Goal: Find contact information: Find contact information

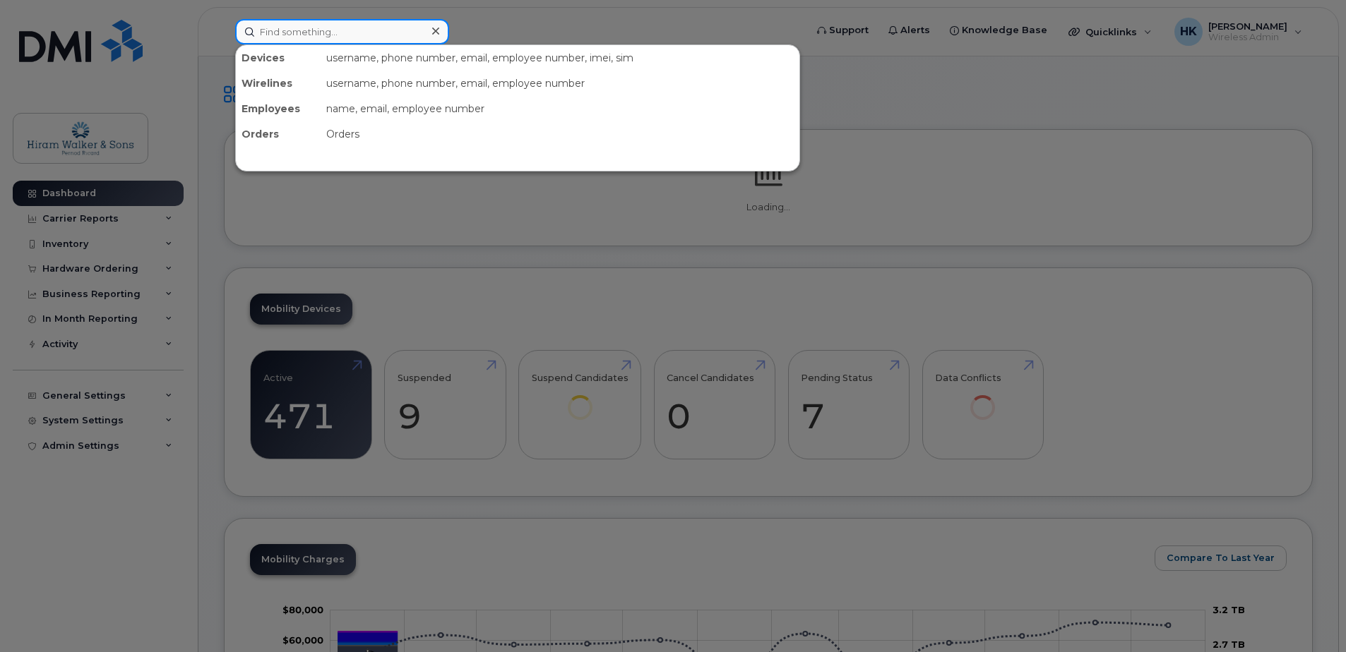
click at [318, 31] on input at bounding box center [342, 31] width 214 height 25
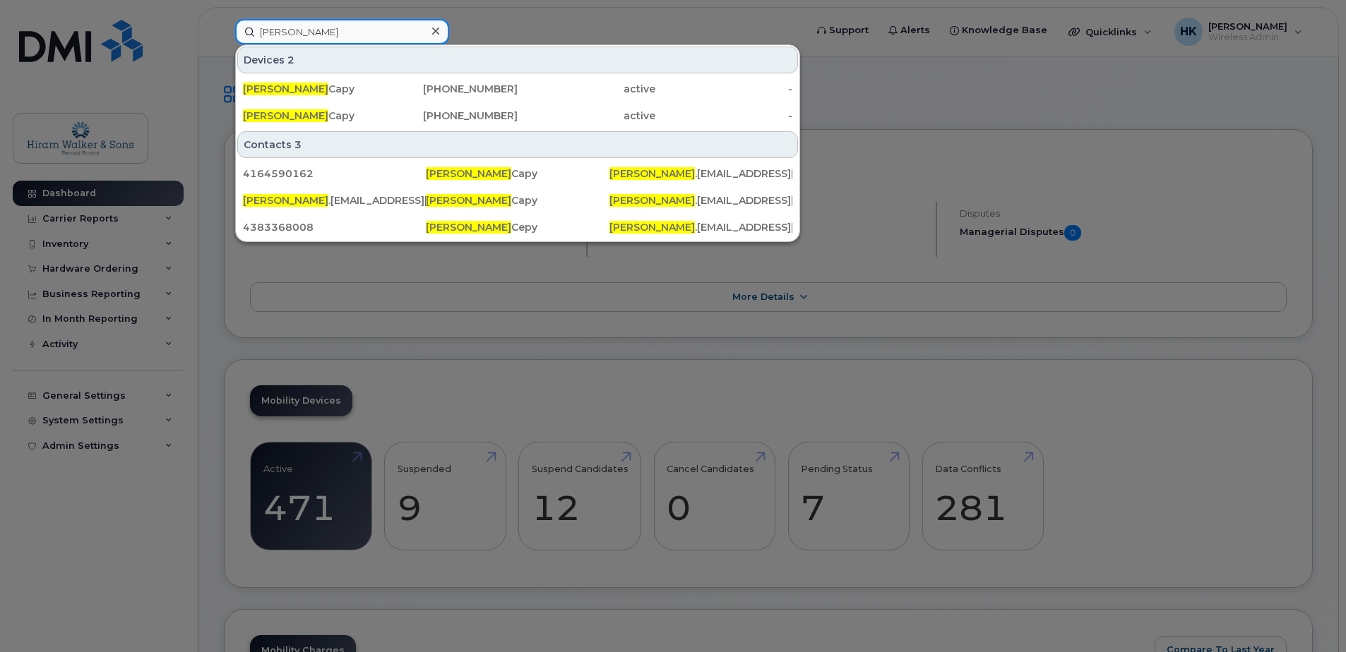
type input "cecile"
click at [350, 84] on div "Cecile Capy" at bounding box center [312, 89] width 138 height 14
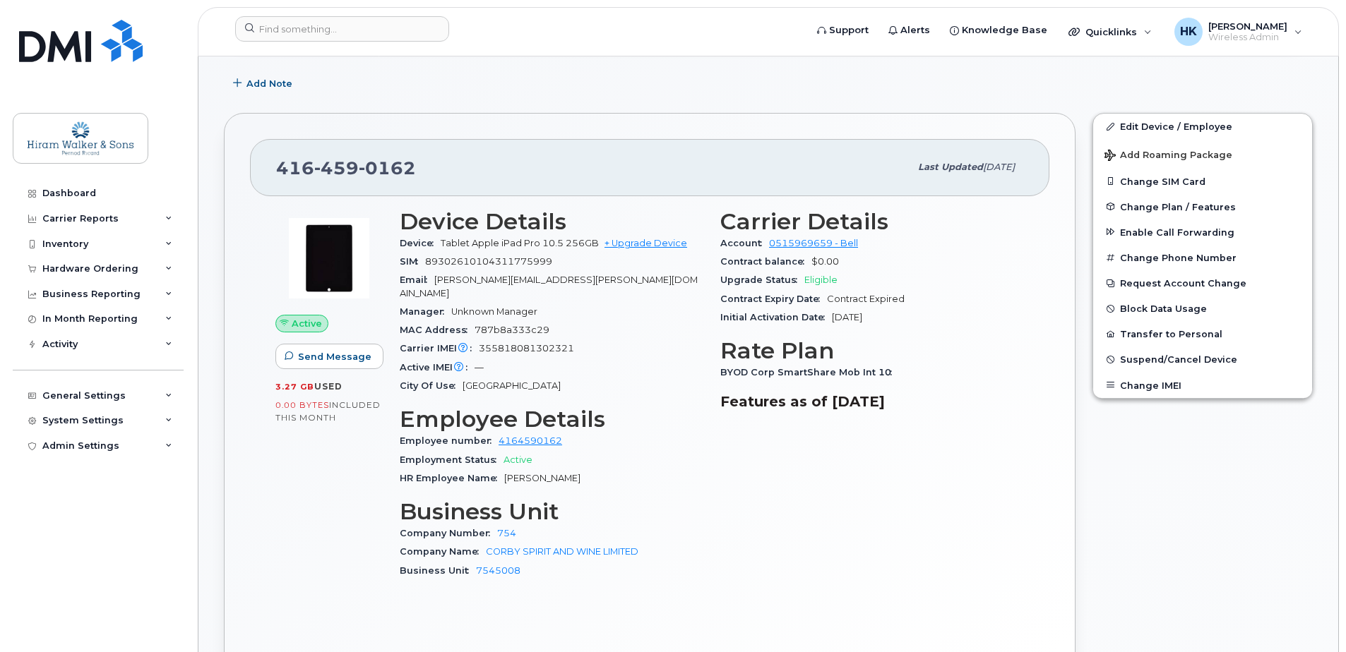
scroll to position [282, 0]
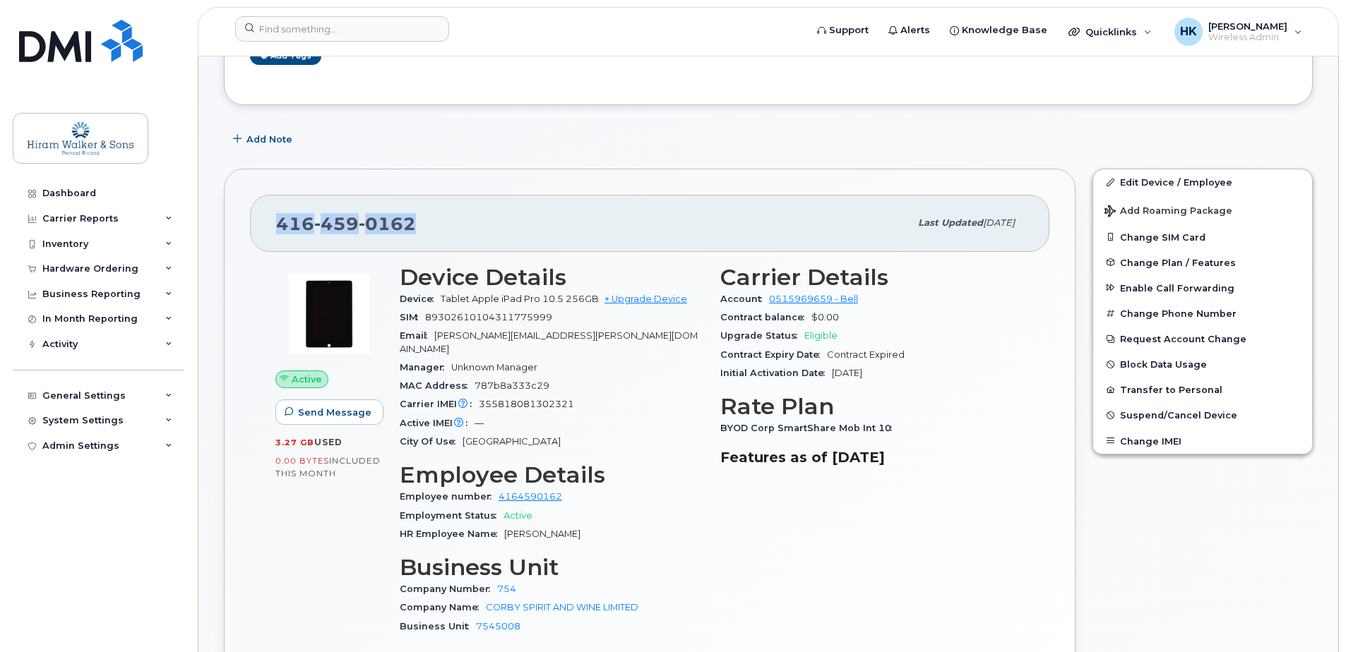
drag, startPoint x: 280, startPoint y: 222, endPoint x: 412, endPoint y: 222, distance: 131.3
click at [412, 222] on span "[PHONE_NUMBER]" at bounding box center [346, 223] width 140 height 21
copy span "[PHONE_NUMBER]"
